Goal: Task Accomplishment & Management: Use online tool/utility

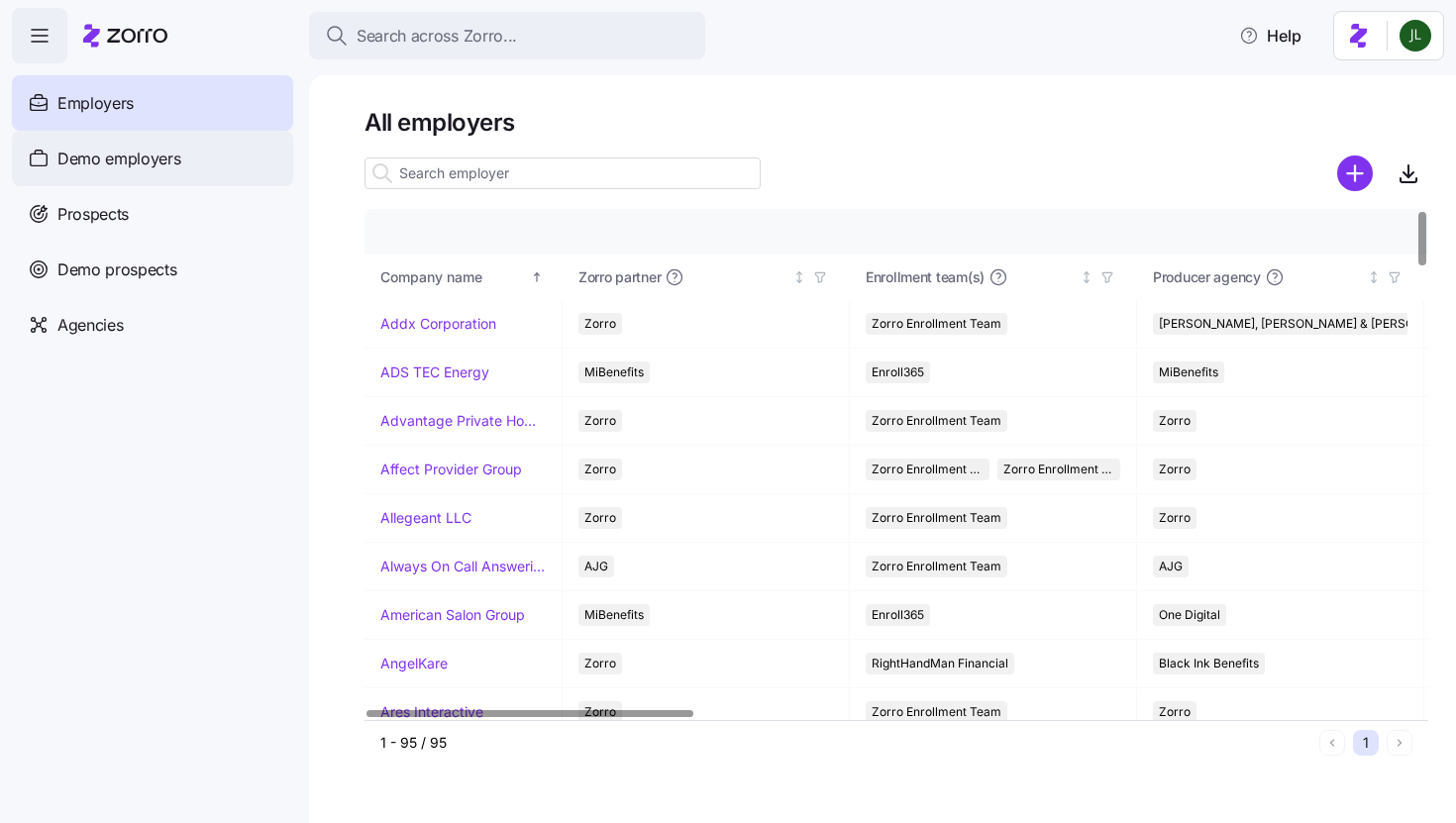
click at [189, 172] on div "Demo employers" at bounding box center [153, 159] width 281 height 56
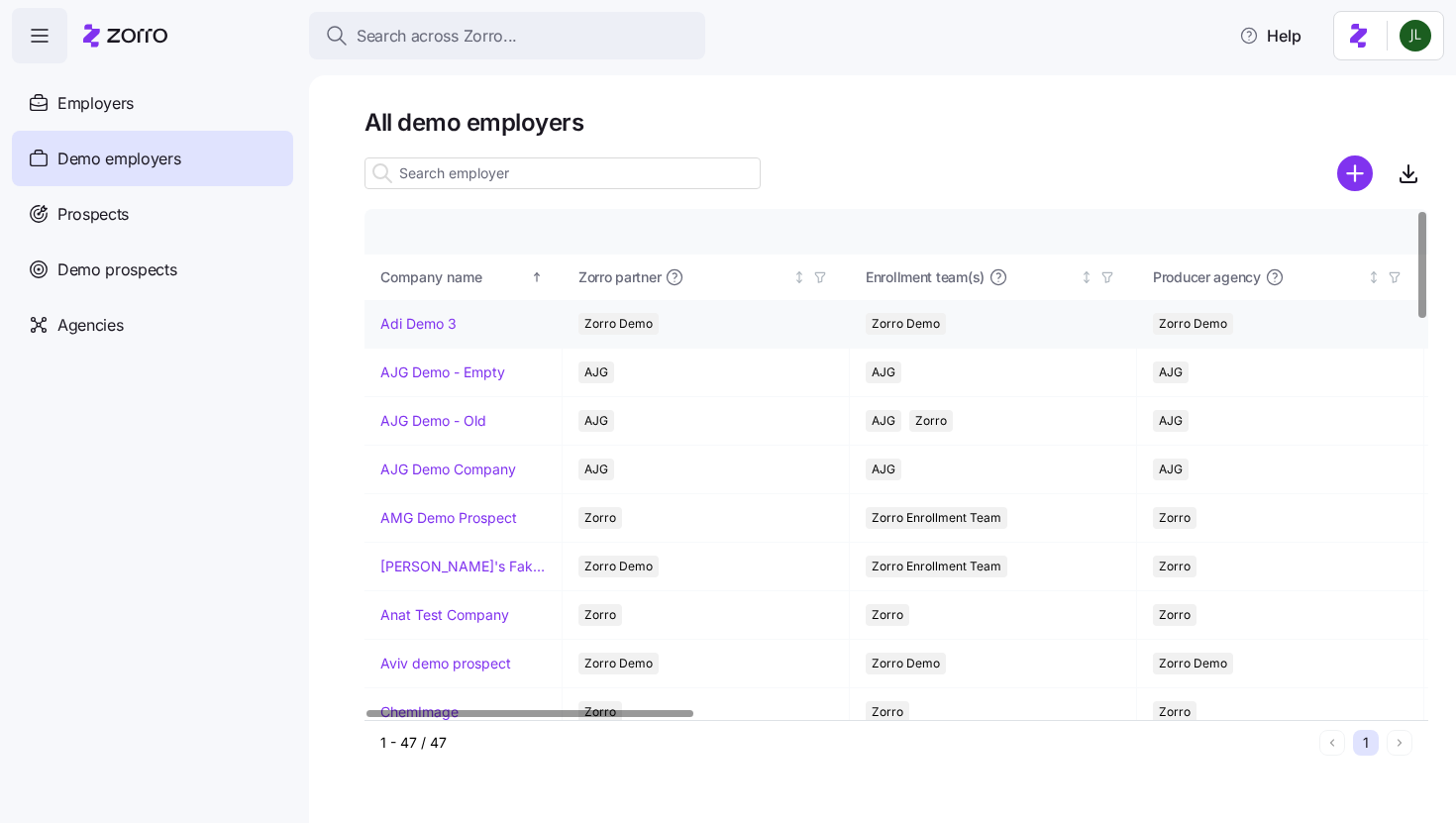
click at [436, 324] on link "Adi Demo 3" at bounding box center [418, 324] width 76 height 20
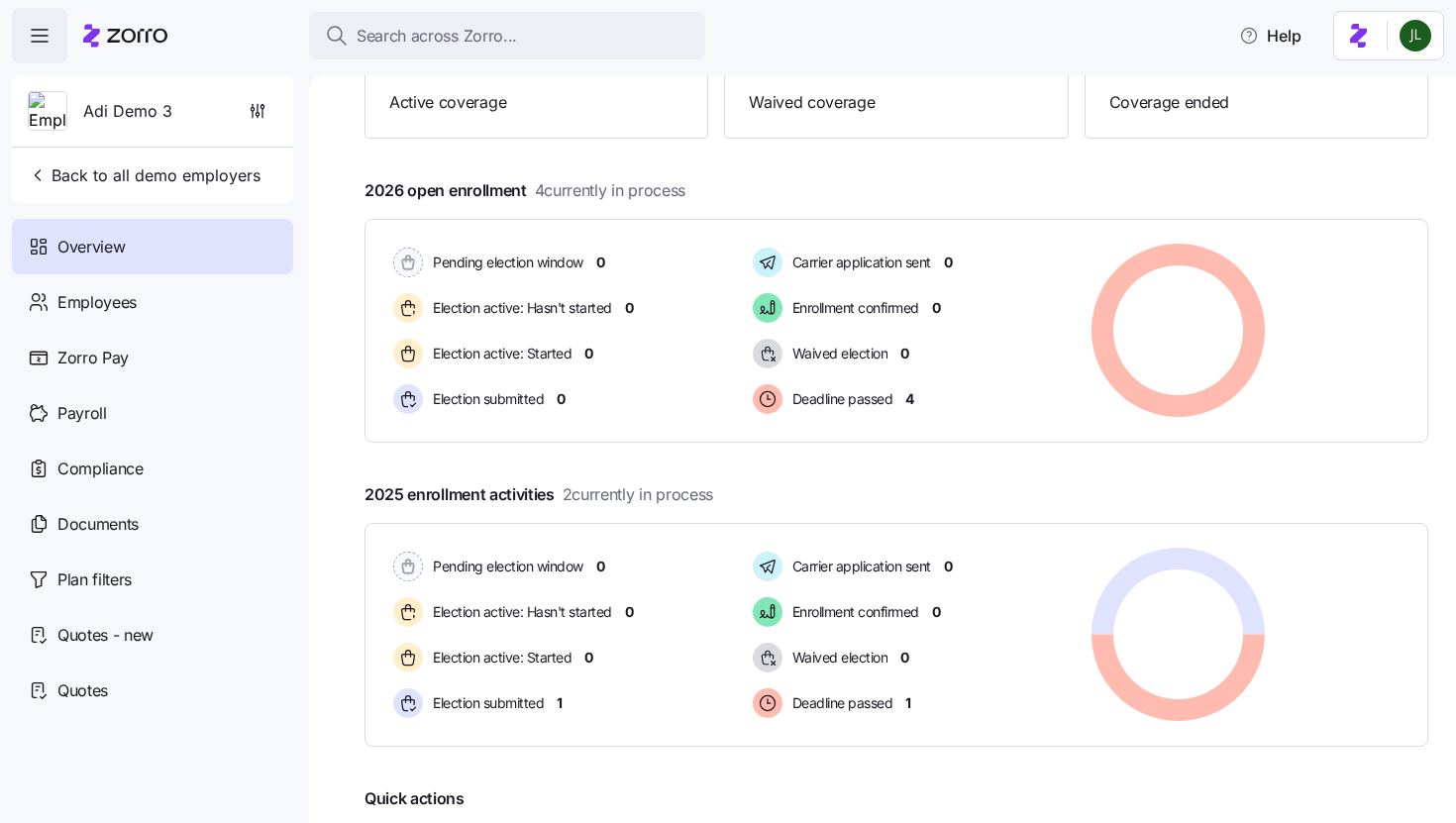
scroll to position [243, 0]
click at [160, 310] on div "Employees" at bounding box center [153, 302] width 281 height 56
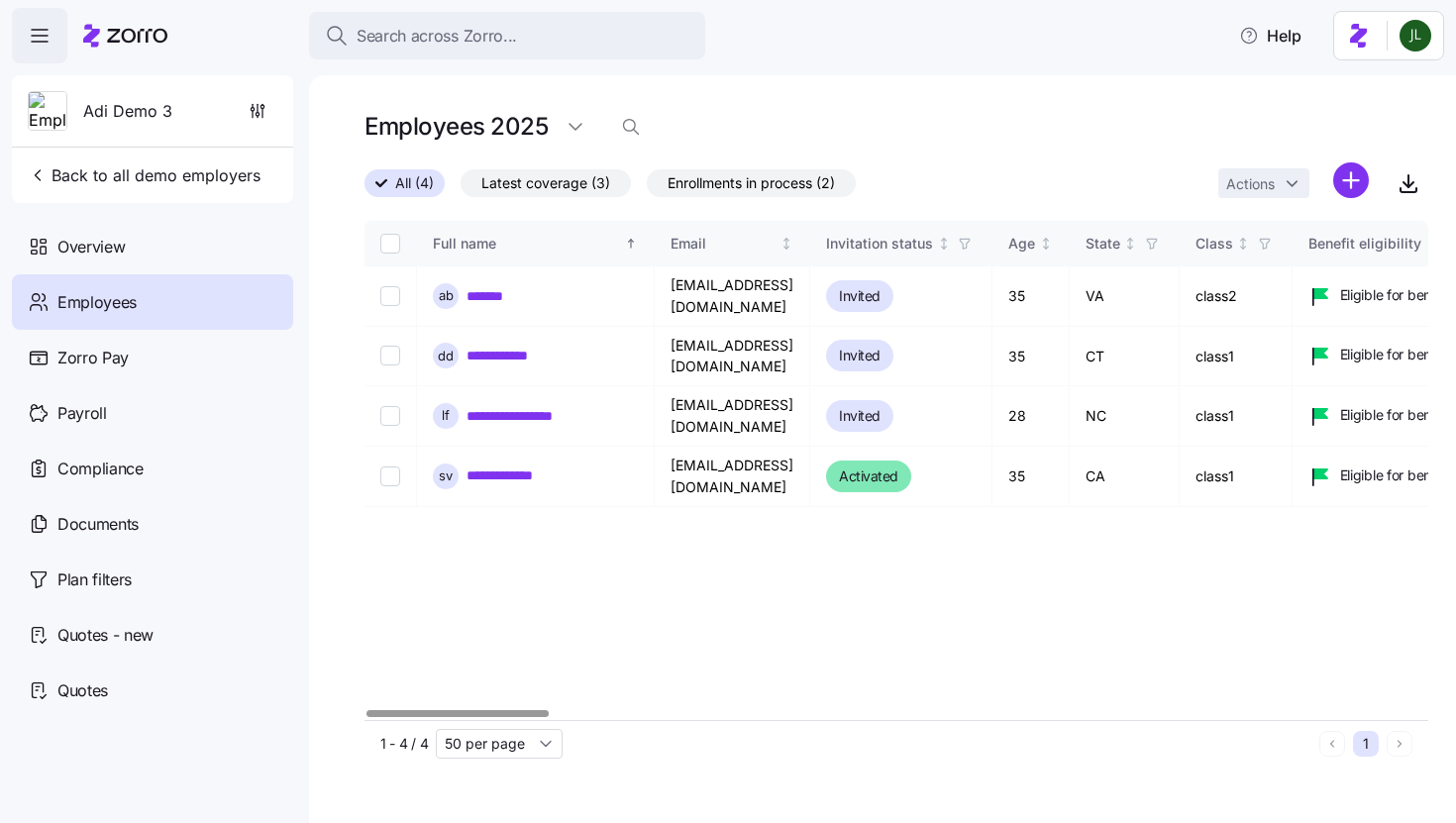
click at [554, 188] on span "Latest coverage (3)" at bounding box center [545, 184] width 129 height 26
click at [460, 189] on input "Latest coverage (3)" at bounding box center [460, 189] width 0 height 0
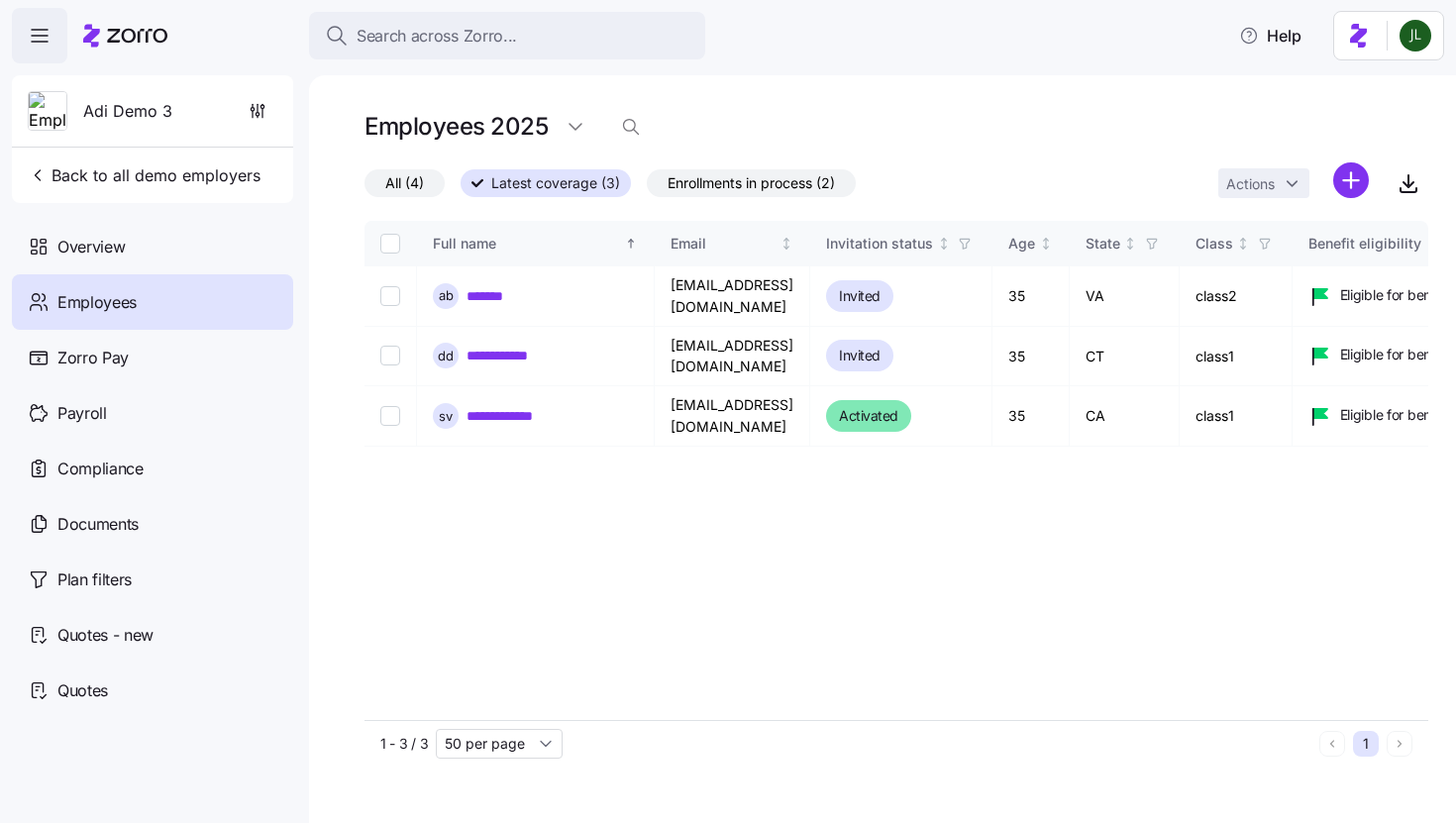
click at [745, 172] on span "Enrollments in process (2)" at bounding box center [751, 184] width 168 height 26
click at [647, 189] on input "Enrollments in process (2)" at bounding box center [647, 189] width 0 height 0
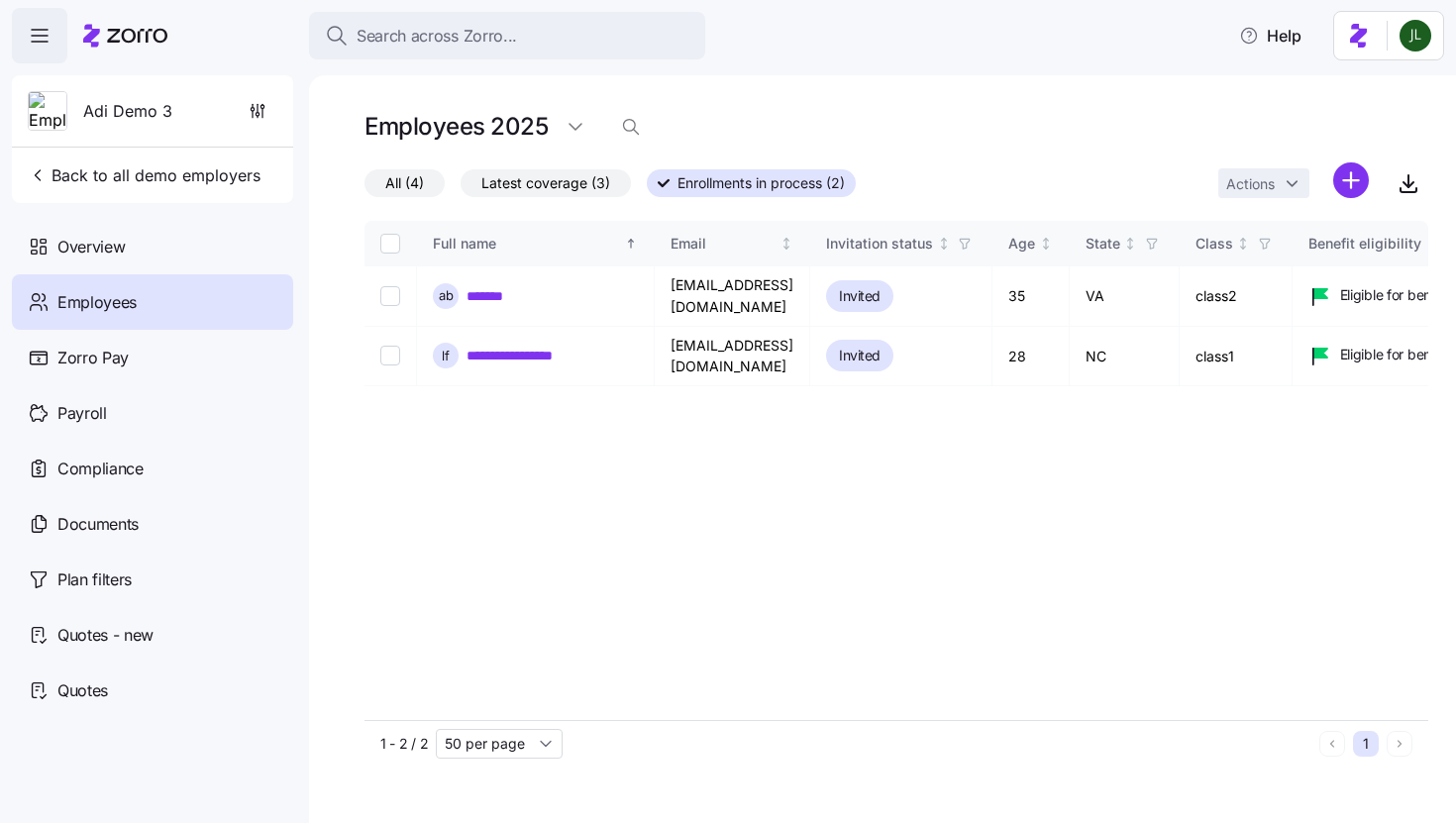
click at [572, 175] on span "Latest coverage (3)" at bounding box center [545, 184] width 129 height 26
click at [460, 189] on input "Latest coverage (3)" at bounding box center [460, 189] width 0 height 0
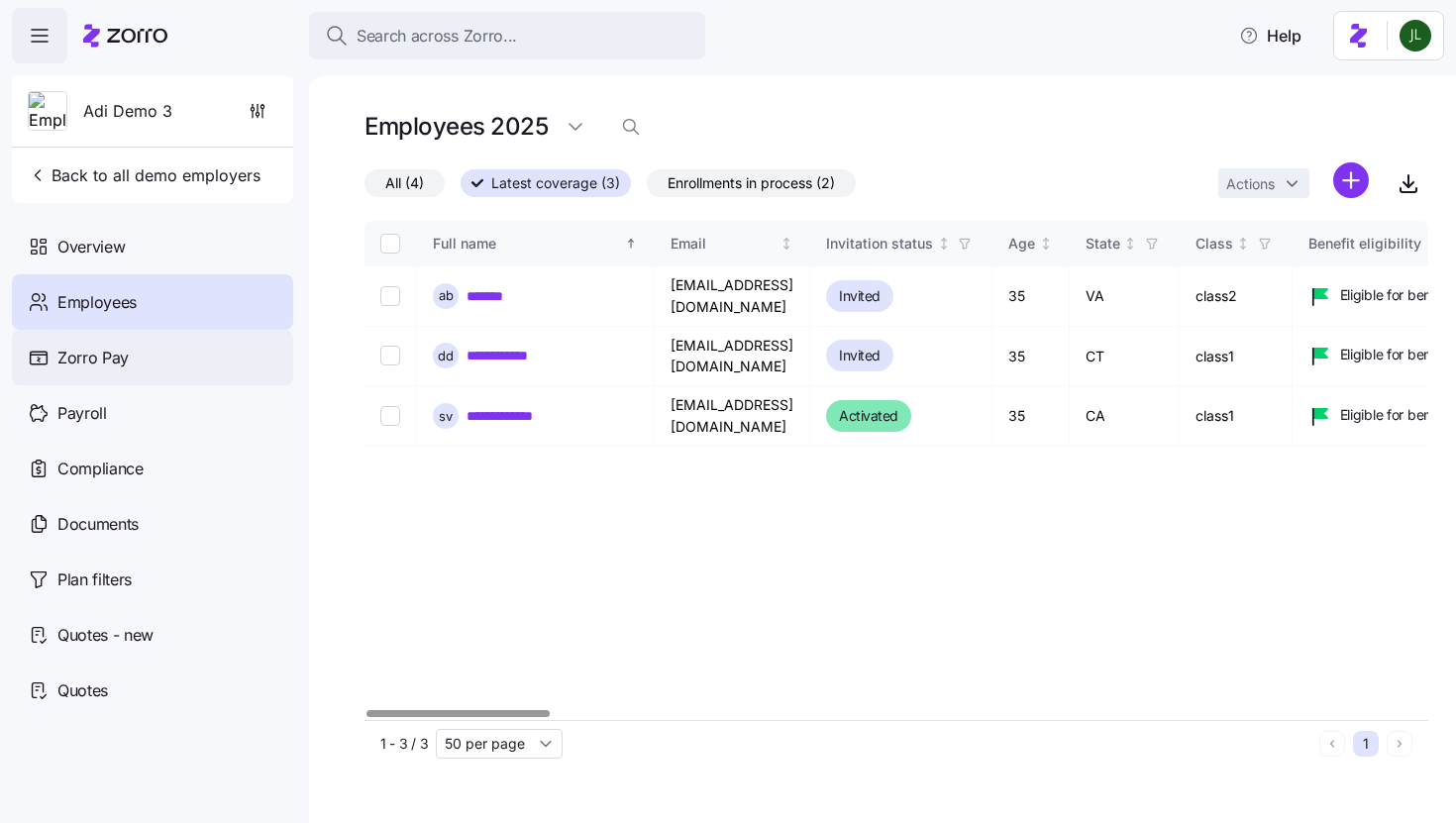
click at [186, 362] on div "Zorro Pay" at bounding box center [153, 357] width 281 height 56
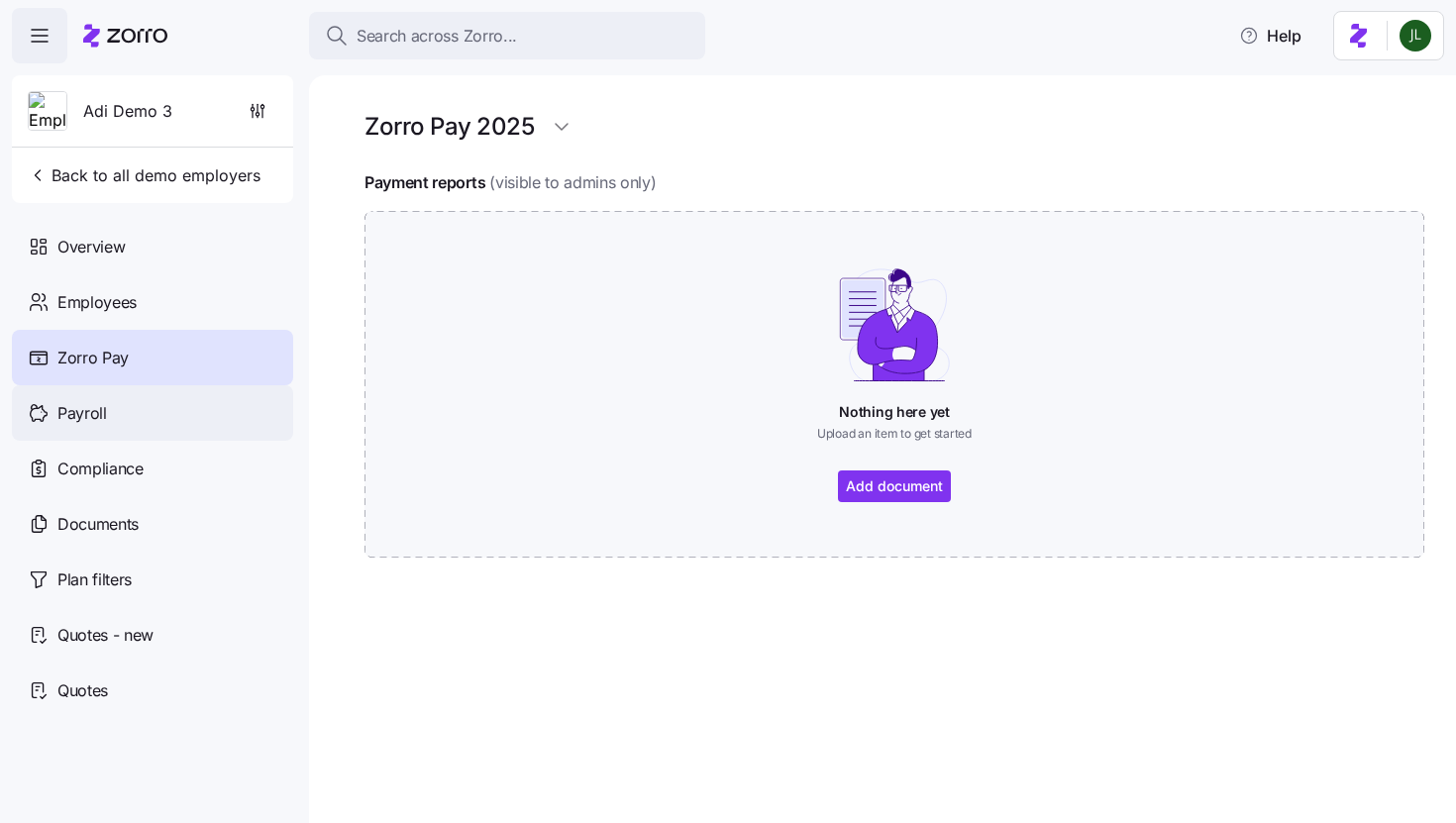
click at [121, 411] on div "Payroll" at bounding box center [153, 413] width 281 height 56
